Goal: Task Accomplishment & Management: Use online tool/utility

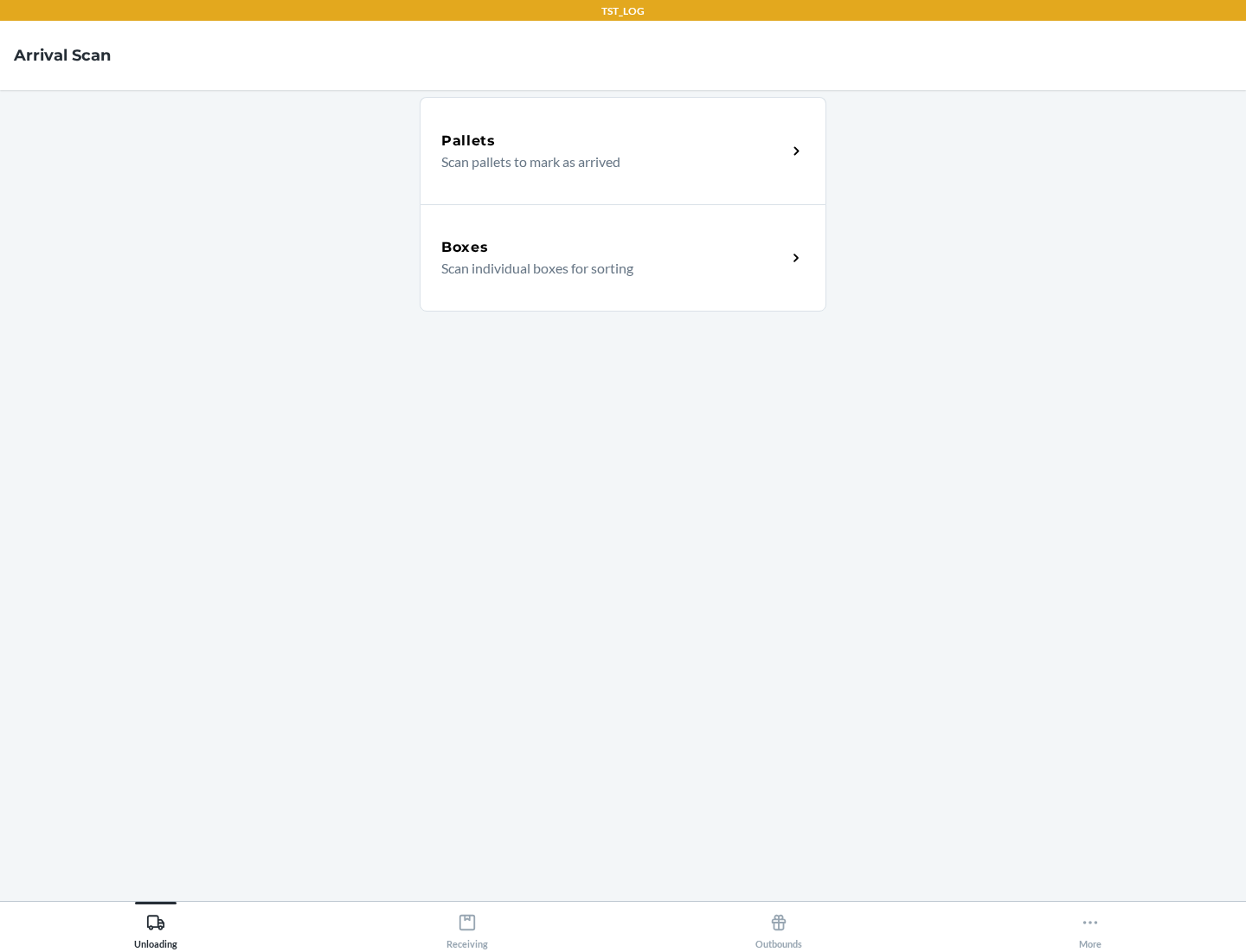
click at [614, 247] on div "Boxes" at bounding box center [613, 247] width 345 height 21
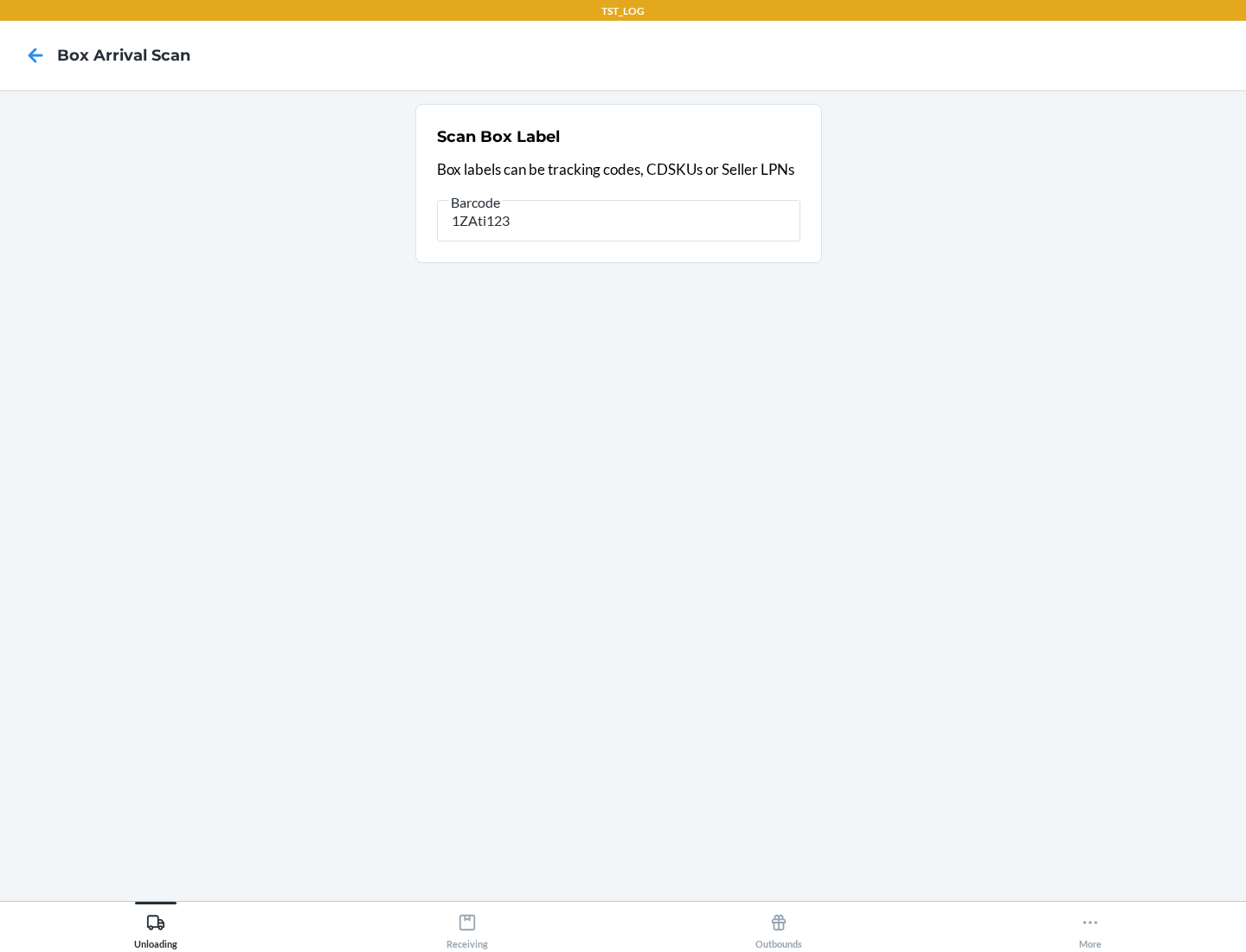
type input "1ZAti123"
